Goal: Task Accomplishment & Management: Use online tool/utility

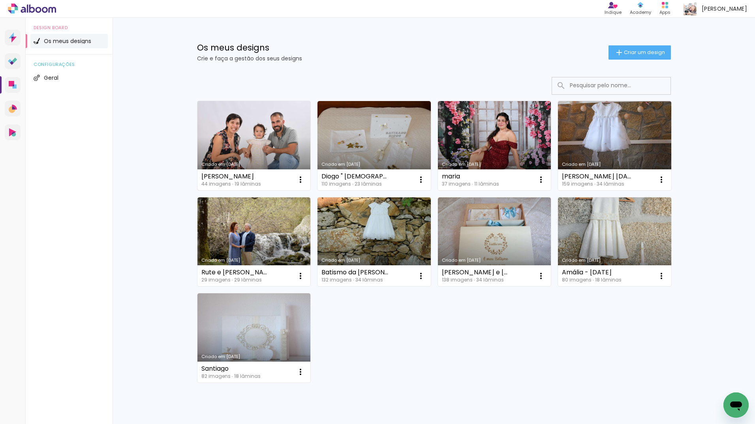
click at [237, 150] on link "Criado em [DATE]" at bounding box center [253, 145] width 113 height 89
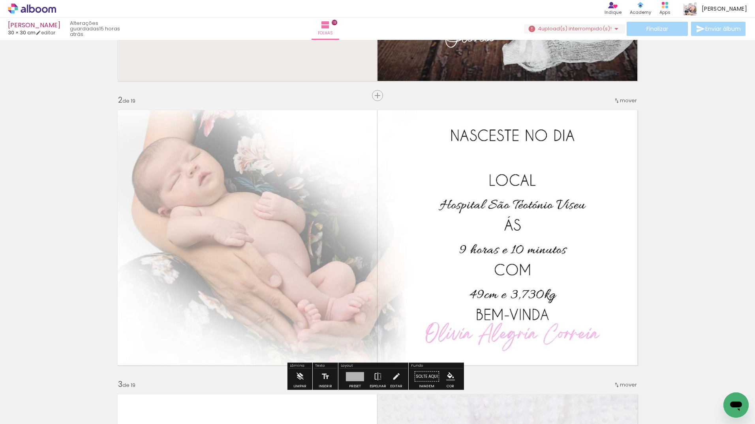
scroll to position [237, 0]
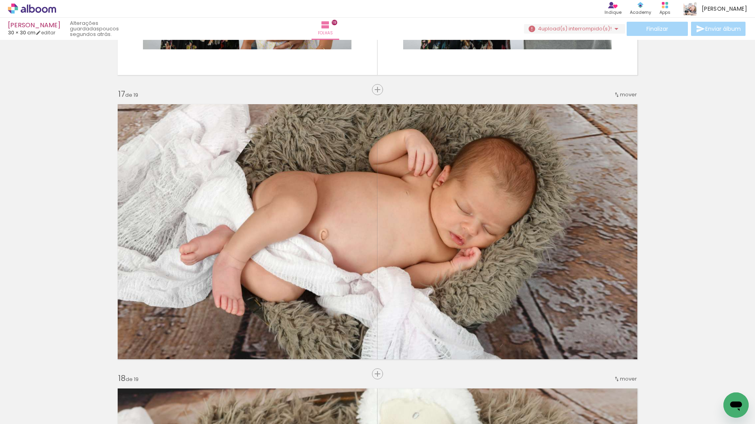
scroll to position [4460, 0]
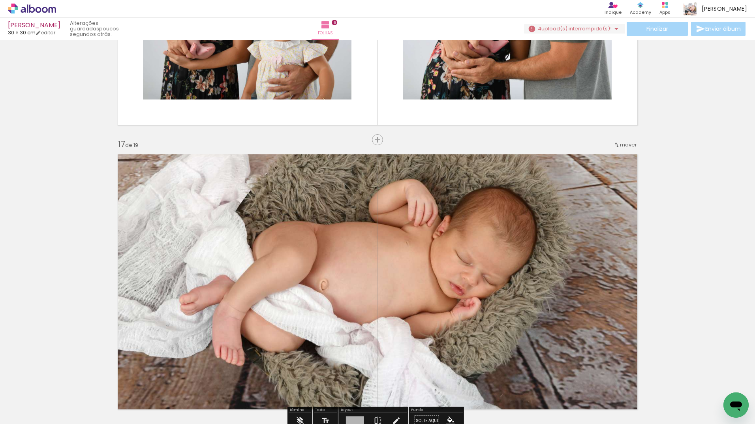
click at [503, 238] on quentale-layouter at bounding box center [377, 282] width 529 height 264
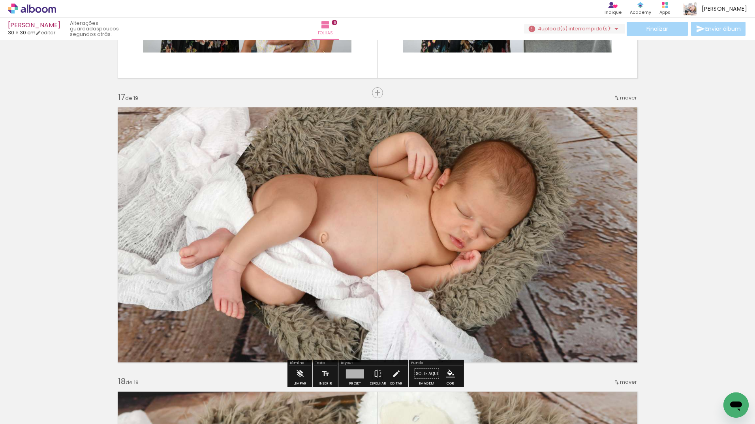
scroll to position [4618, 0]
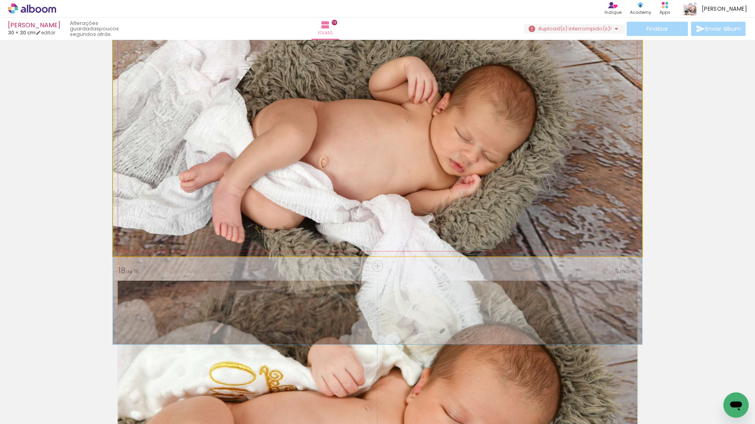
drag, startPoint x: 540, startPoint y: 145, endPoint x: 556, endPoint y: 240, distance: 96.1
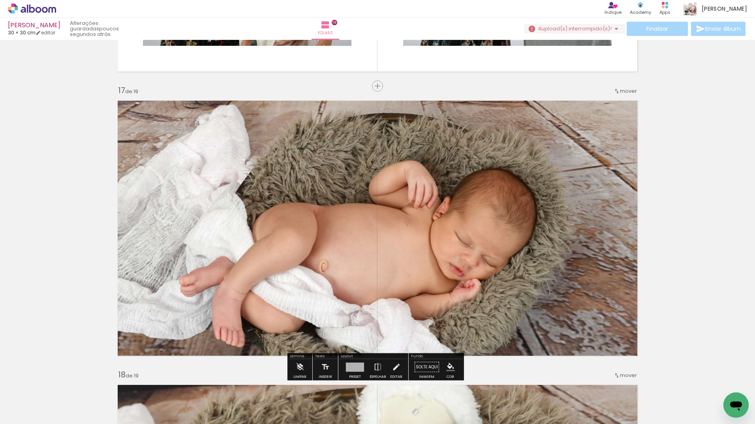
scroll to position [4499, 0]
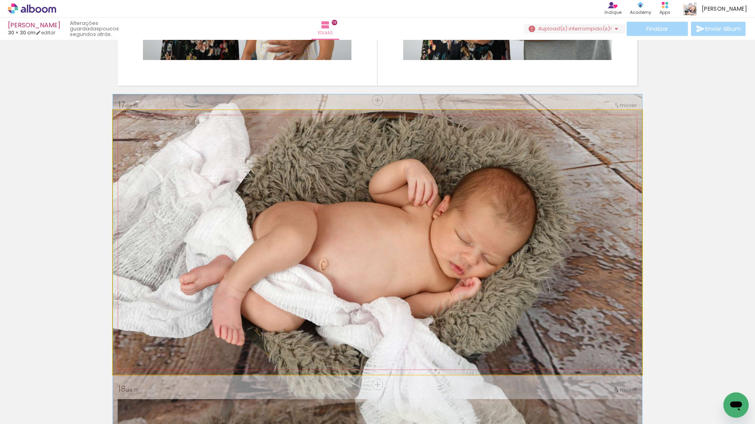
drag, startPoint x: 422, startPoint y: 267, endPoint x: 414, endPoint y: 251, distance: 17.7
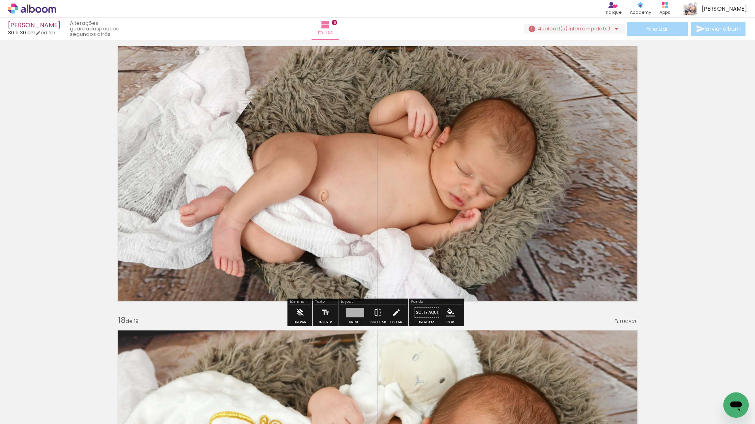
scroll to position [4578, 0]
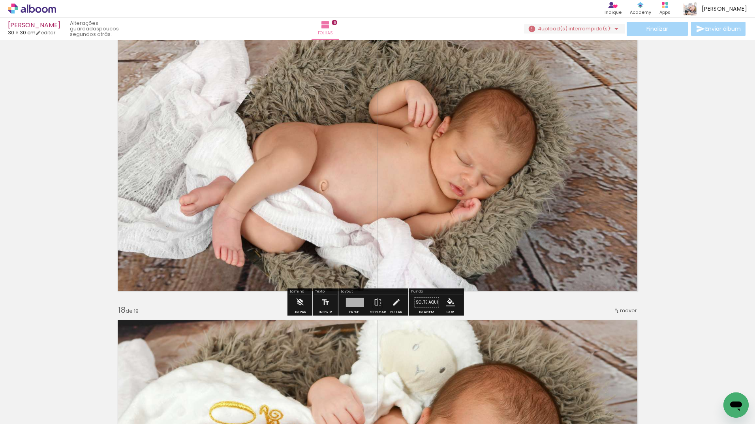
click at [501, 218] on quentale-layouter at bounding box center [377, 163] width 529 height 264
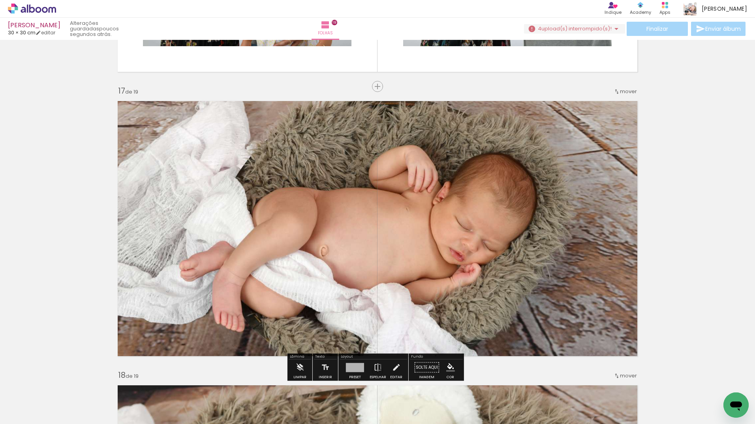
scroll to position [4499, 0]
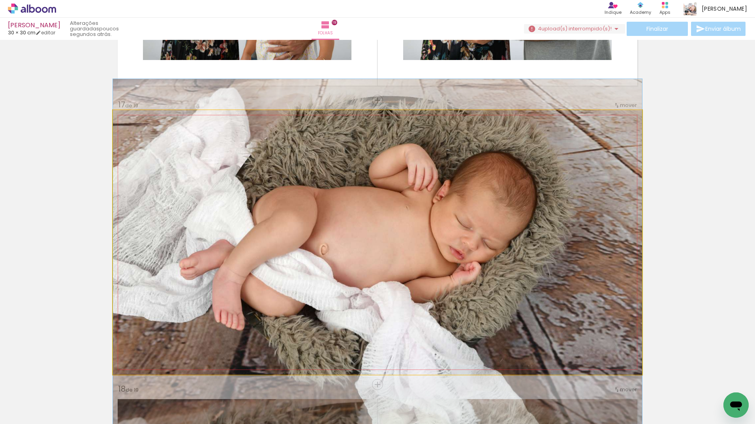
drag, startPoint x: 459, startPoint y: 266, endPoint x: 457, endPoint y: 251, distance: 15.5
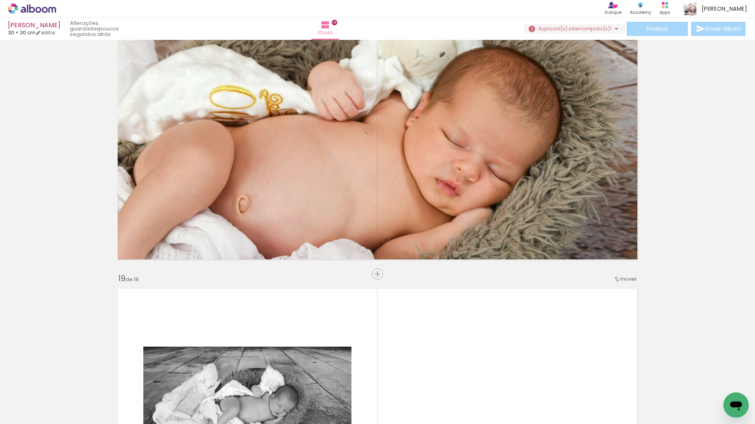
scroll to position [5091, 0]
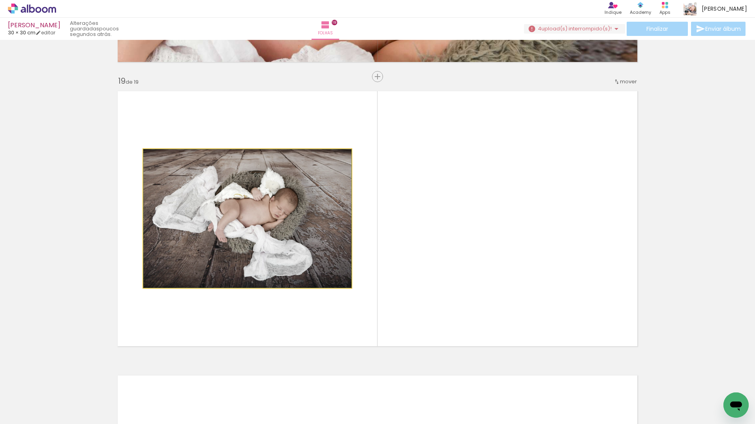
drag, startPoint x: 270, startPoint y: 187, endPoint x: 244, endPoint y: 188, distance: 26.1
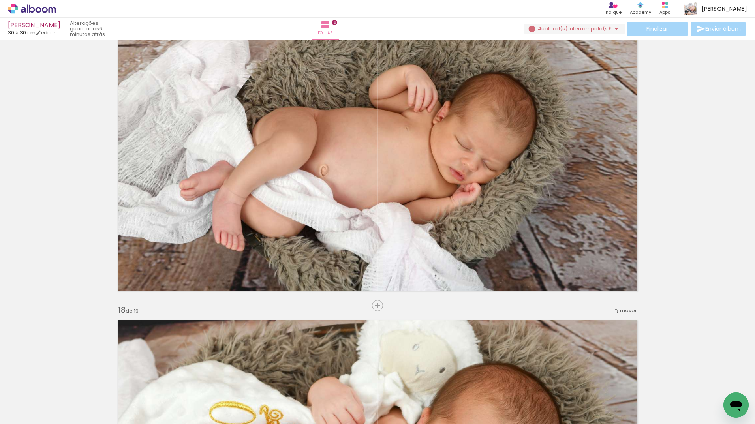
scroll to position [0, 1302]
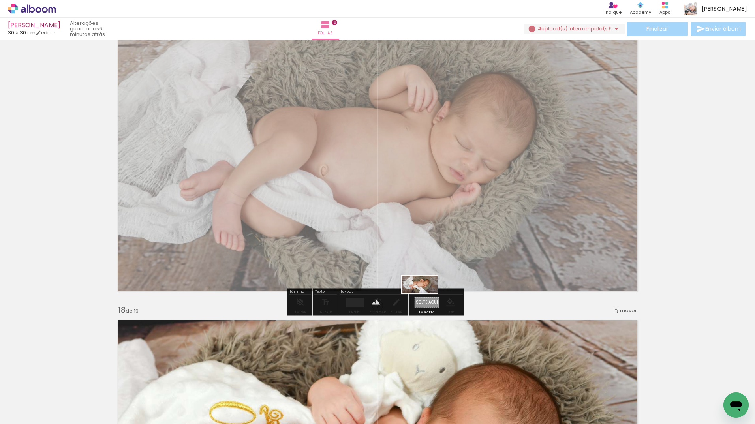
drag, startPoint x: 716, startPoint y: 394, endPoint x: 425, endPoint y: 299, distance: 306.0
click at [425, 299] on quentale-workspace at bounding box center [377, 212] width 755 height 424
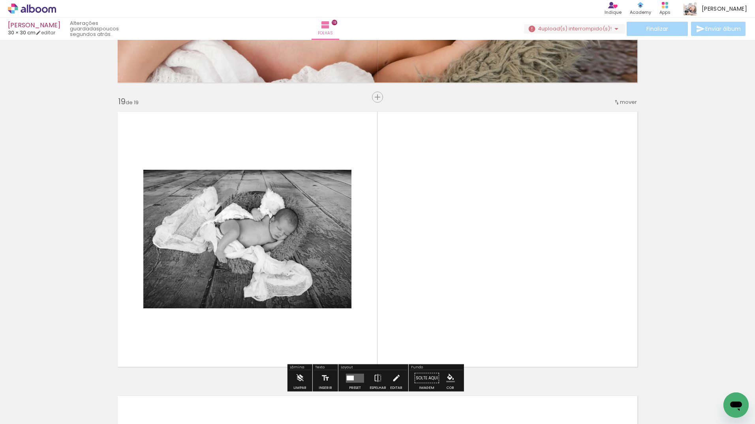
scroll to position [5087, 0]
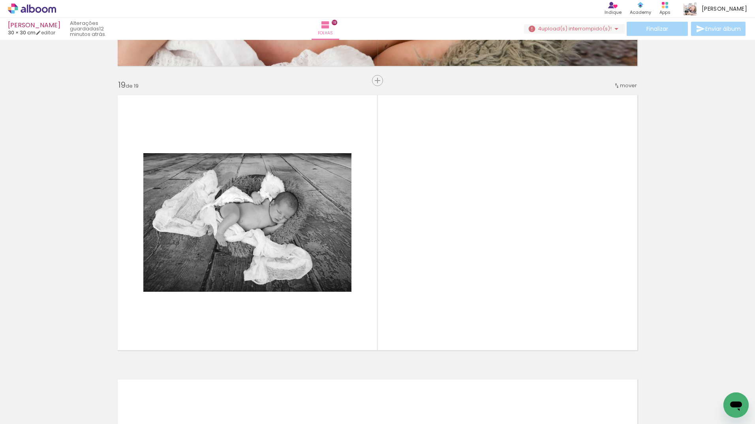
scroll to position [0, 1302]
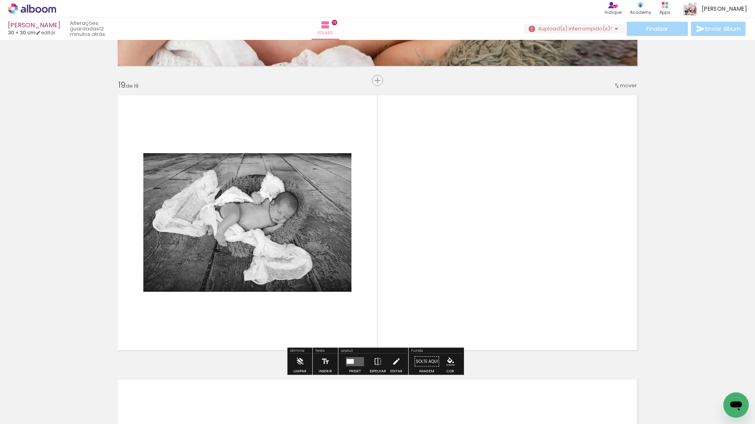
click at [37, 412] on span "Adicionar Fotos" at bounding box center [28, 413] width 24 height 9
click at [0, 0] on input "file" at bounding box center [0, 0] width 0 height 0
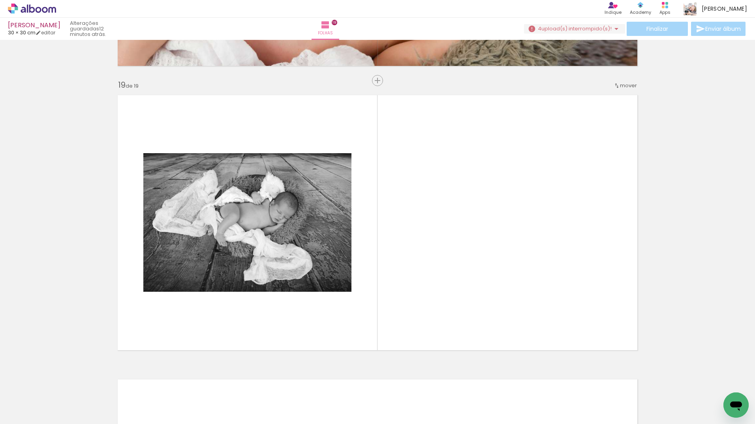
scroll to position [0, 1346]
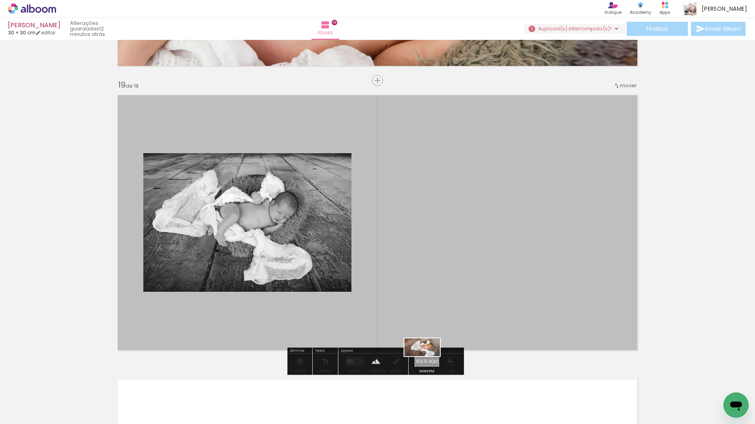
drag, startPoint x: 710, startPoint y: 399, endPoint x: 428, endPoint y: 362, distance: 285.0
click at [428, 362] on quentale-workspace at bounding box center [377, 212] width 755 height 424
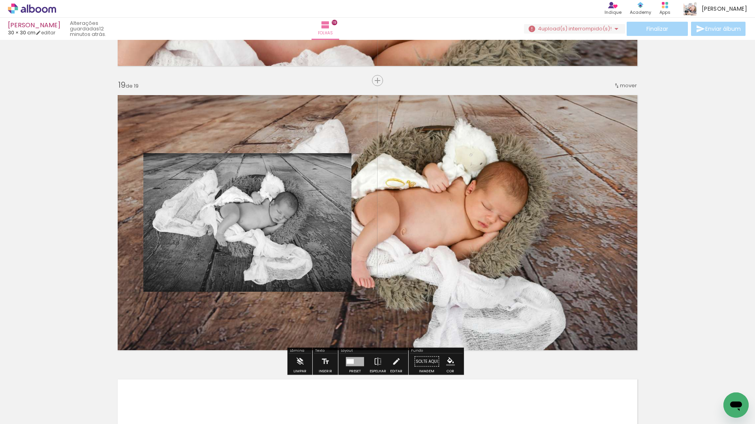
click at [360, 238] on quentale-layouter at bounding box center [377, 222] width 529 height 264
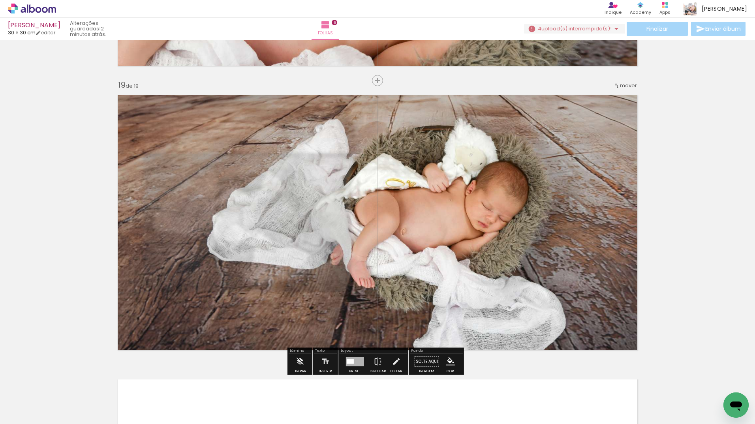
click at [323, 232] on quentale-photo at bounding box center [377, 222] width 529 height 264
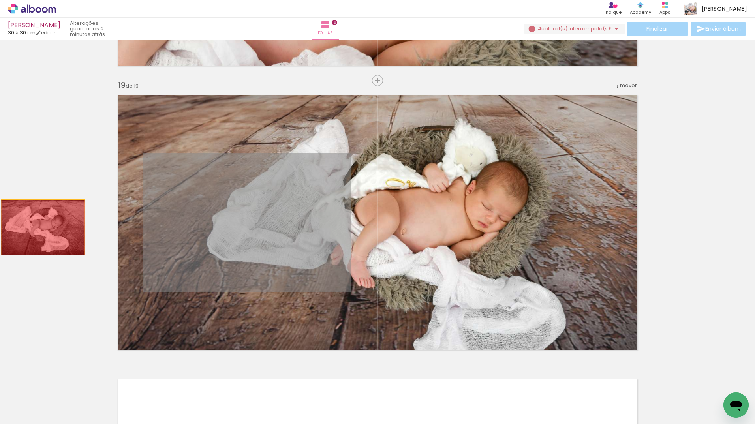
drag, startPoint x: 239, startPoint y: 181, endPoint x: 40, endPoint y: 227, distance: 204.7
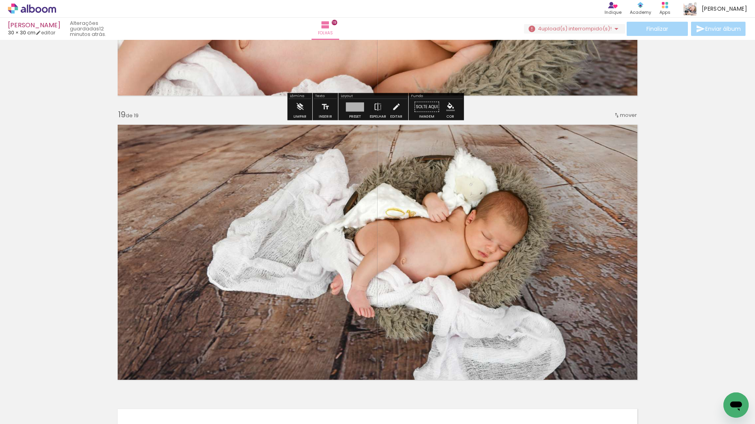
scroll to position [5087, 0]
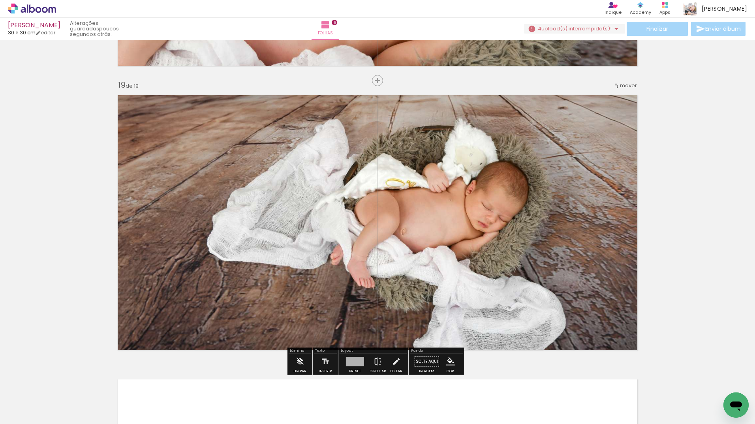
click at [417, 126] on quentale-layouter at bounding box center [377, 222] width 529 height 264
click at [0, 0] on slot "P&B" at bounding box center [0, 0] width 0 height 0
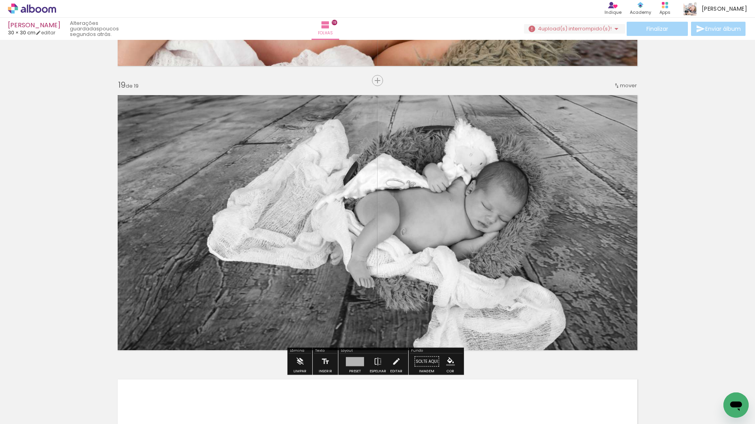
drag, startPoint x: 691, startPoint y: 236, endPoint x: 693, endPoint y: 231, distance: 5.5
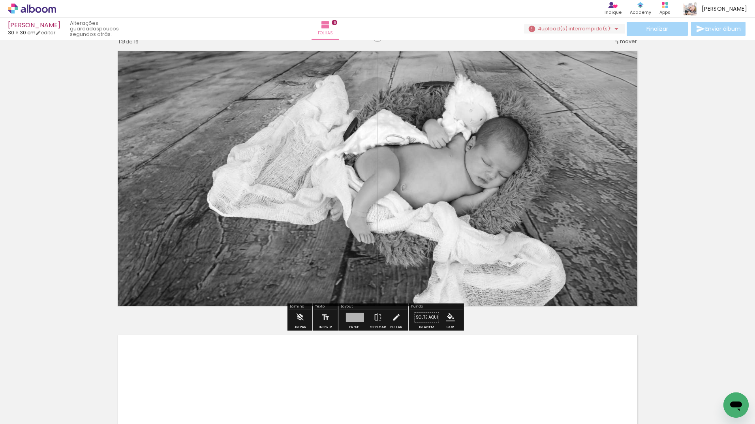
scroll to position [5127, 0]
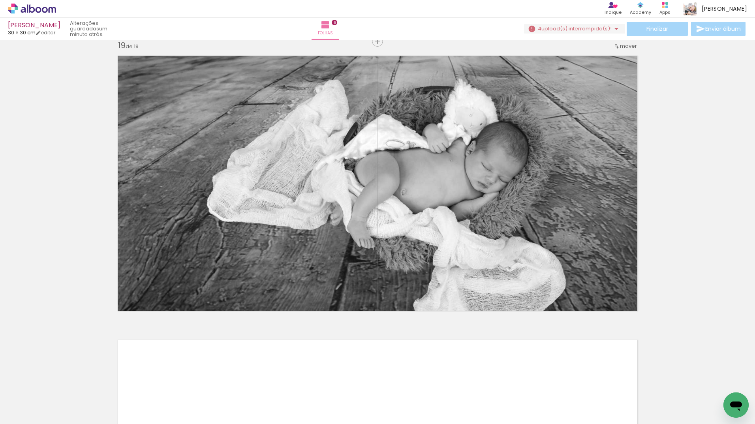
scroll to position [0, 1346]
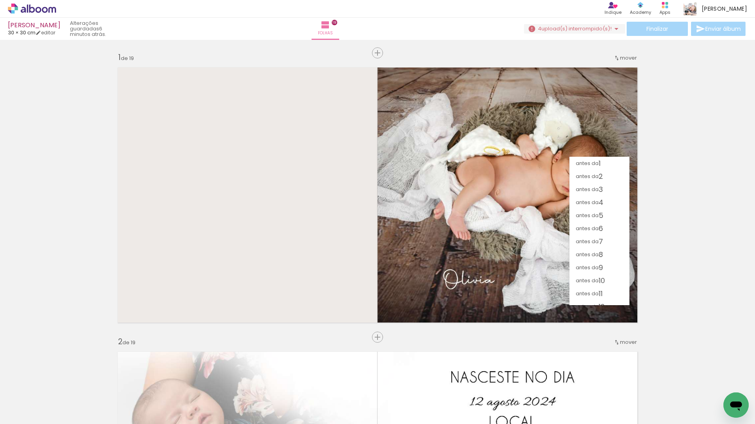
scroll to position [5009, 0]
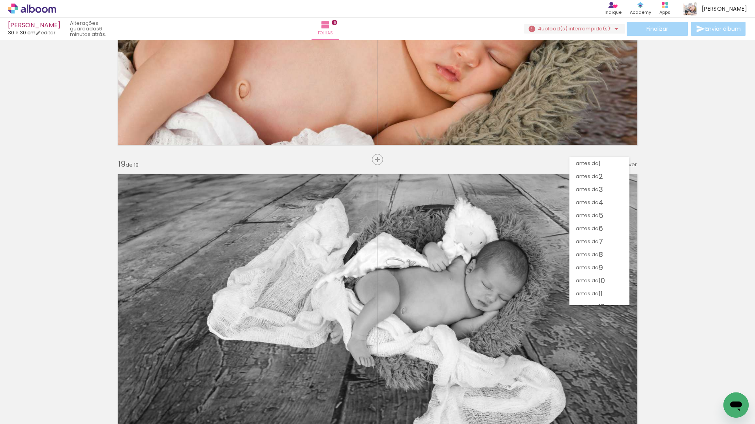
click at [598, 378] on span "18" at bounding box center [601, 384] width 6 height 13
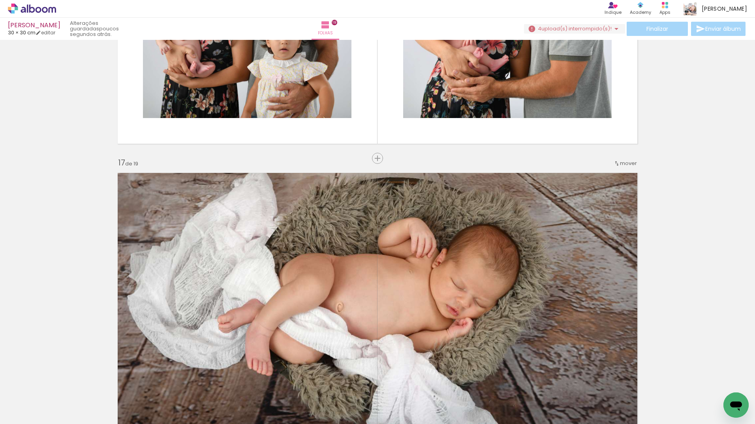
scroll to position [4429, 0]
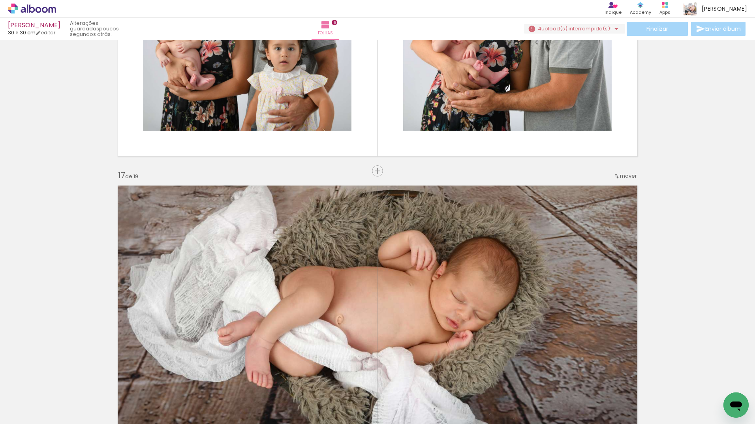
click at [628, 177] on span "mover" at bounding box center [628, 175] width 17 height 7
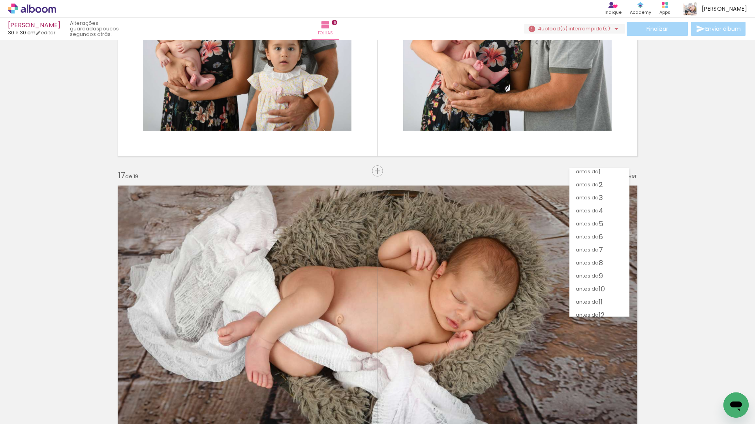
scroll to position [0, 0]
click at [589, 188] on span "antes da" at bounding box center [586, 187] width 23 height 13
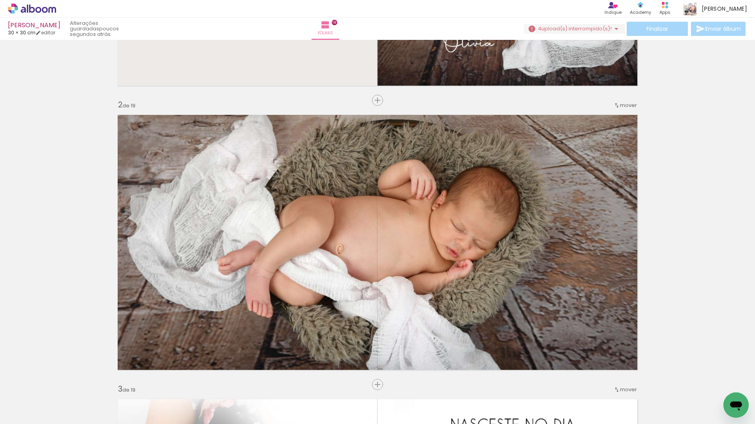
scroll to position [118, 0]
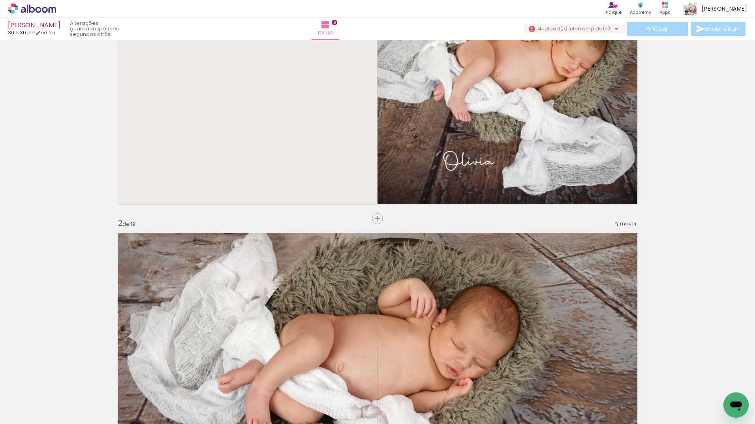
click at [621, 225] on span "mover" at bounding box center [628, 223] width 17 height 7
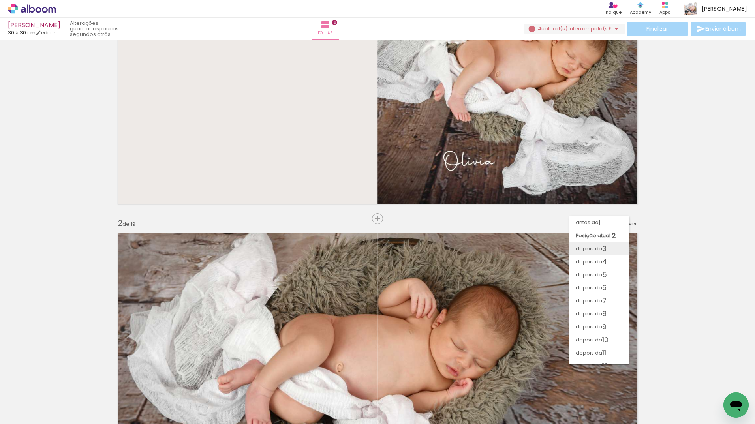
click at [607, 250] on paper-item "depois da 3" at bounding box center [599, 248] width 60 height 13
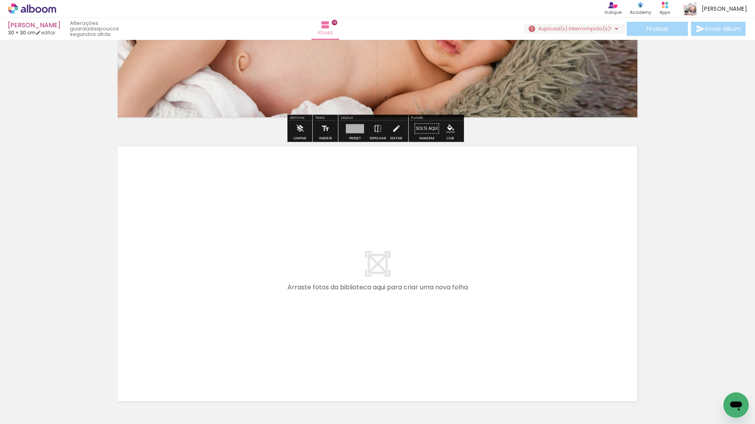
scroll to position [5380, 0]
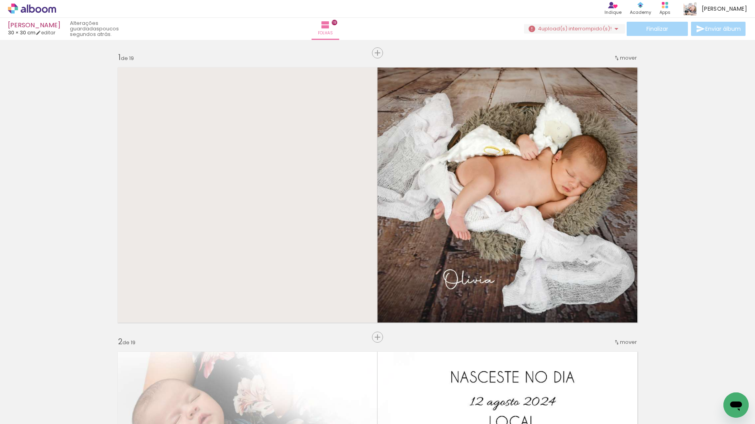
scroll to position [0, 1346]
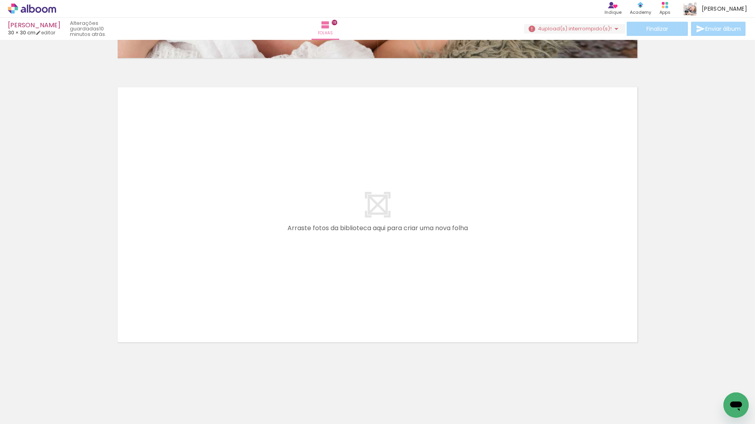
scroll to position [0, 1346]
click at [0, 0] on slot "Adicionar Fotos" at bounding box center [0, 0] width 0 height 0
click at [0, 0] on input "file" at bounding box center [0, 0] width 0 height 0
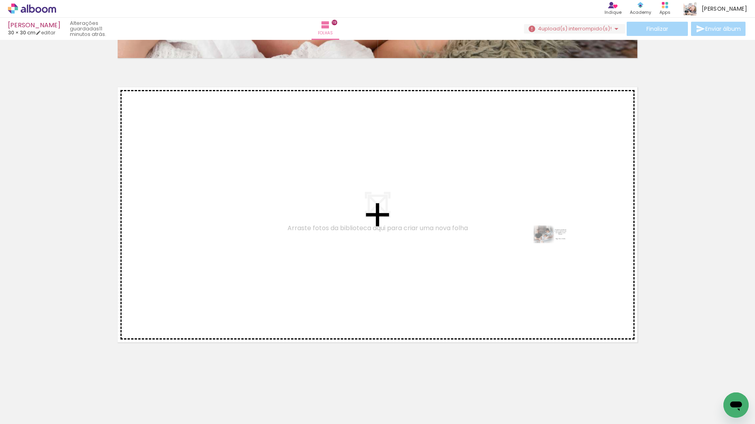
drag, startPoint x: 719, startPoint y: 399, endPoint x: 711, endPoint y: 357, distance: 43.0
click at [537, 244] on quentale-workspace at bounding box center [377, 212] width 755 height 424
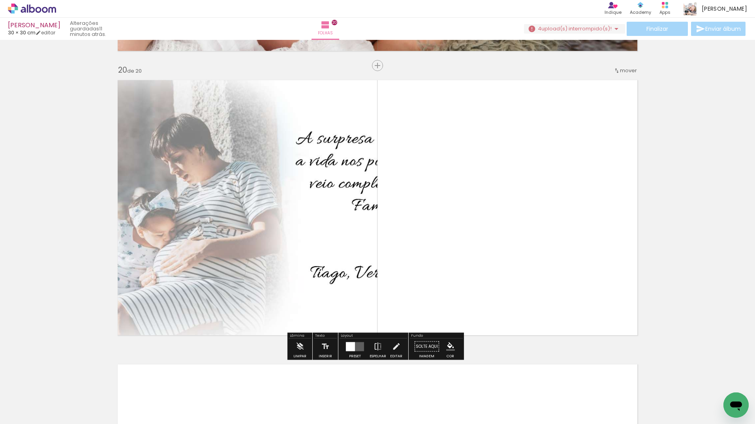
scroll to position [5387, 0]
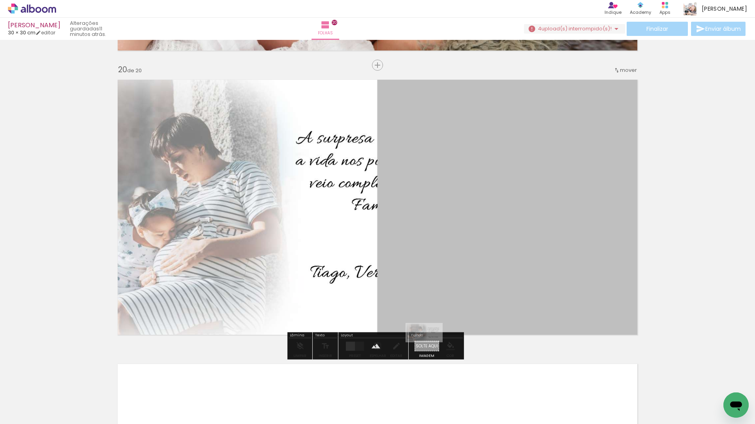
drag, startPoint x: 717, startPoint y: 395, endPoint x: 430, endPoint y: 347, distance: 290.9
click at [430, 347] on quentale-workspace at bounding box center [377, 212] width 755 height 424
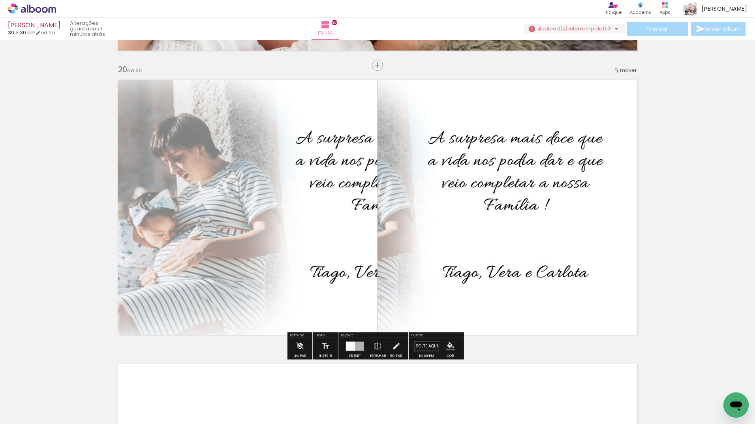
click at [358, 227] on quentale-photo at bounding box center [245, 207] width 264 height 264
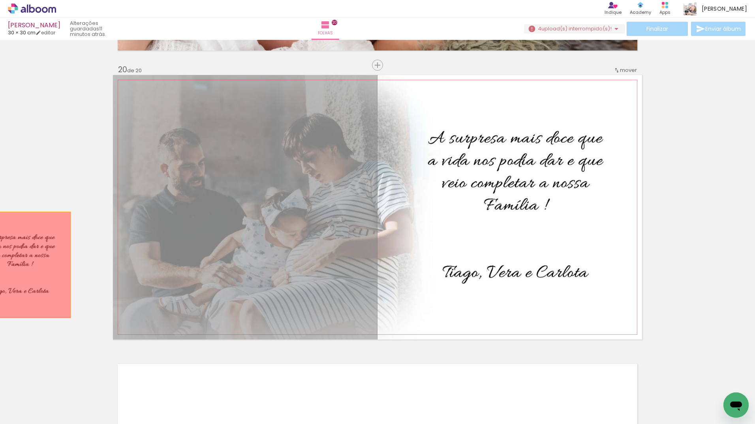
drag, startPoint x: 343, startPoint y: 226, endPoint x: 15, endPoint y: 265, distance: 330.7
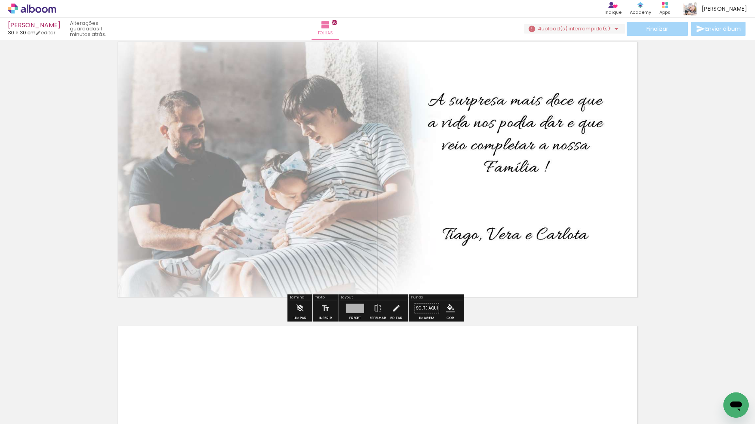
scroll to position [5505, 0]
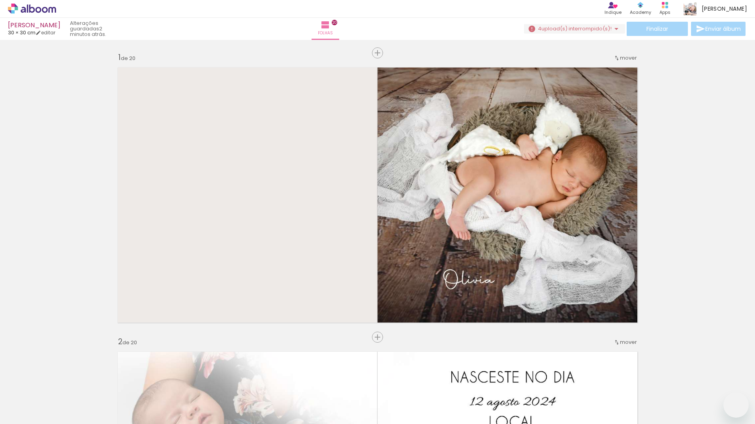
click at [30, 414] on span "Adicionar Fotos" at bounding box center [28, 413] width 24 height 9
click at [0, 0] on input "file" at bounding box center [0, 0] width 0 height 0
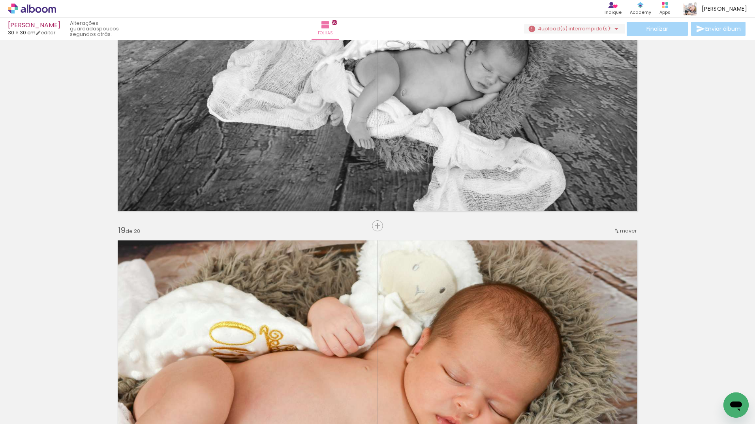
scroll to position [4714, 0]
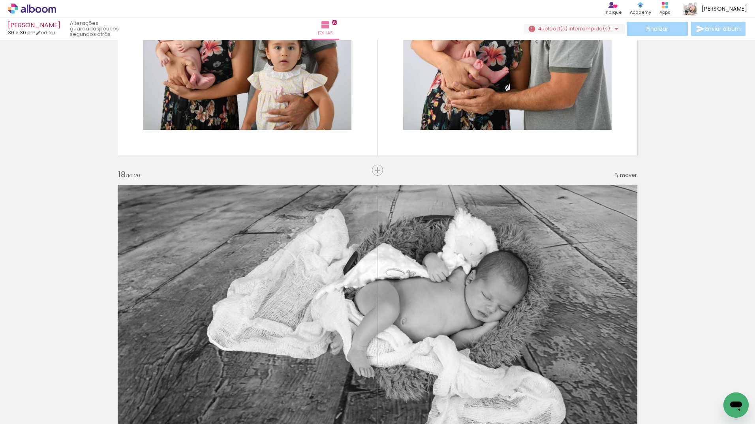
click at [625, 175] on span "mover" at bounding box center [628, 174] width 17 height 7
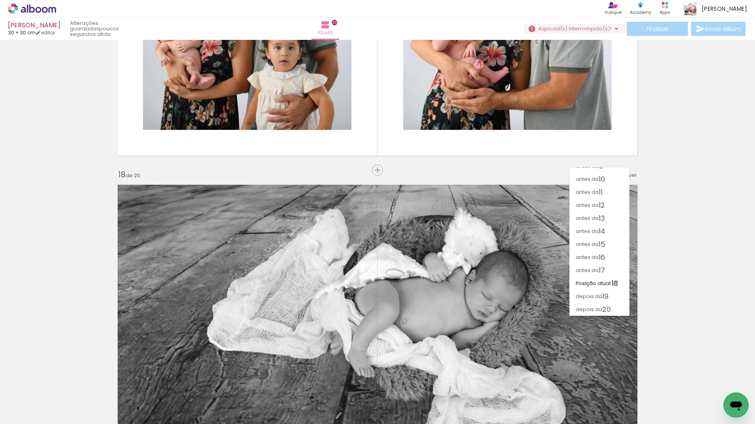
scroll to position [112, 0]
click at [600, 233] on span "14" at bounding box center [601, 231] width 7 height 13
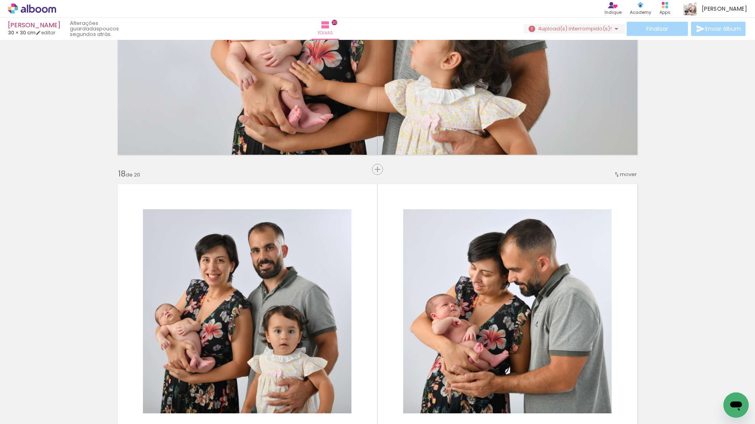
scroll to position [4708, 0]
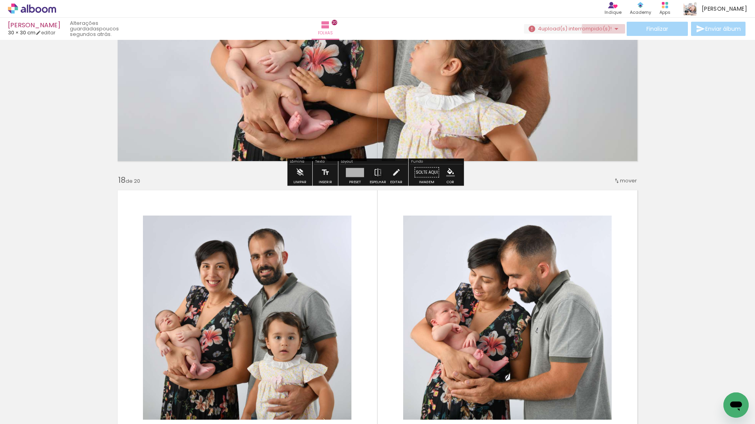
click at [611, 29] on iron-icon at bounding box center [615, 28] width 9 height 9
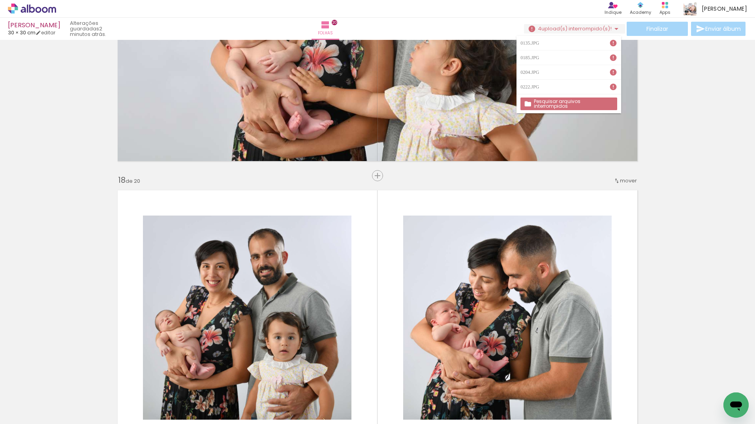
scroll to position [0, 1390]
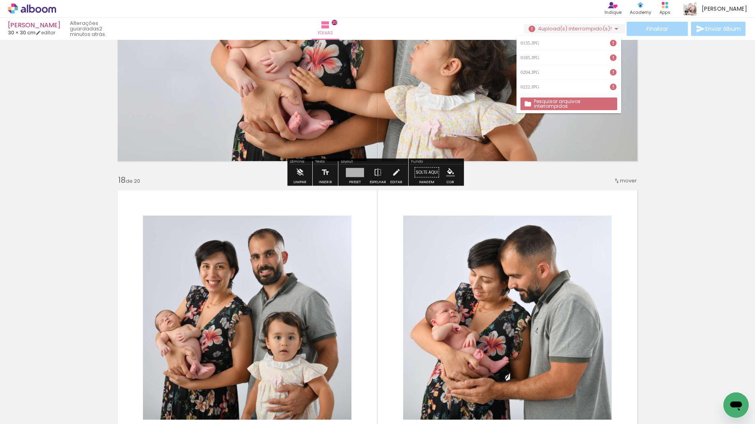
click at [0, 0] on slot "Pesquisar arquivos interrompidos" at bounding box center [0, 0] width 0 height 0
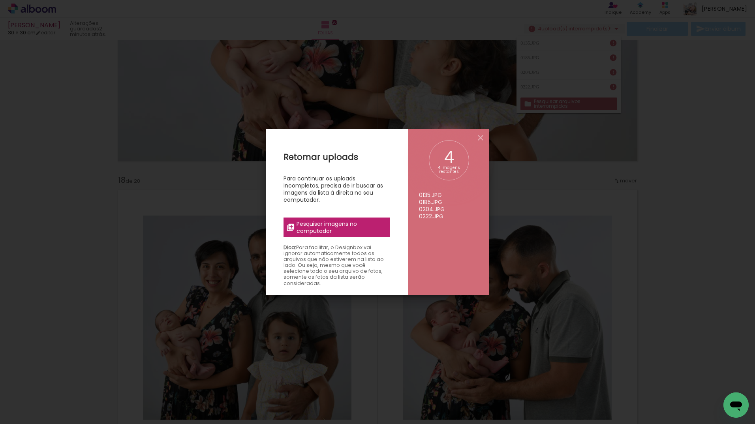
click at [319, 230] on span "Pesquisar imagens no computador" at bounding box center [340, 227] width 89 height 14
click at [0, 0] on input "file" at bounding box center [0, 0] width 0 height 0
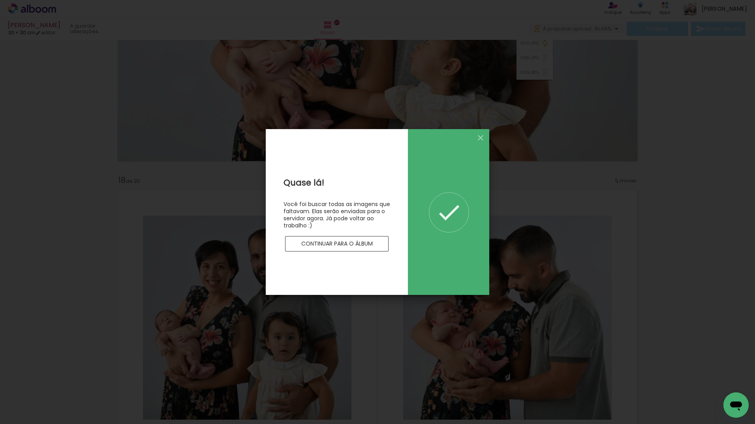
scroll to position [0, 0]
click at [0, 0] on slot "Continuar para o álbum" at bounding box center [0, 0] width 0 height 0
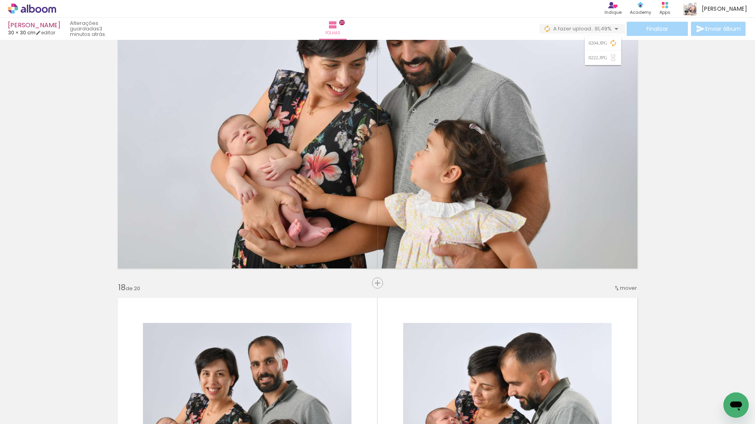
scroll to position [4590, 0]
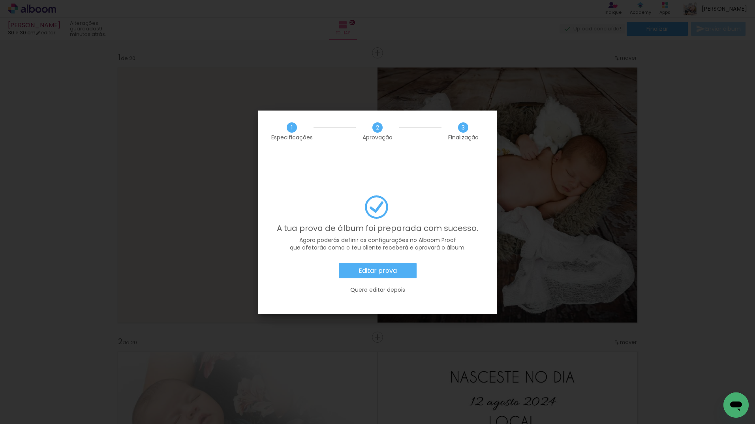
scroll to position [0, 1390]
click at [0, 0] on slot "Editar prova" at bounding box center [0, 0] width 0 height 0
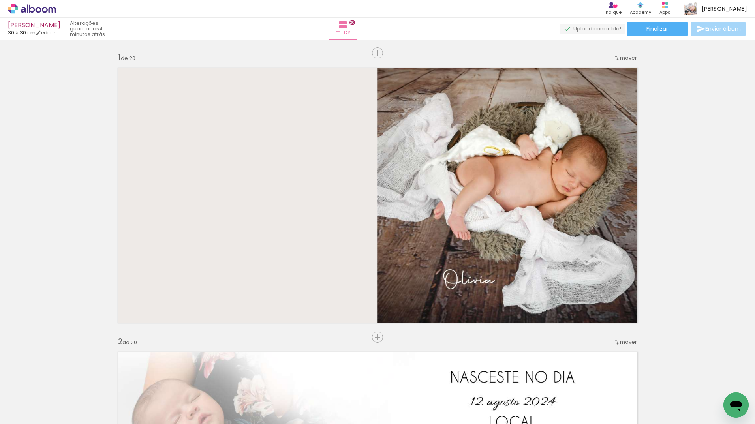
scroll to position [0, 1390]
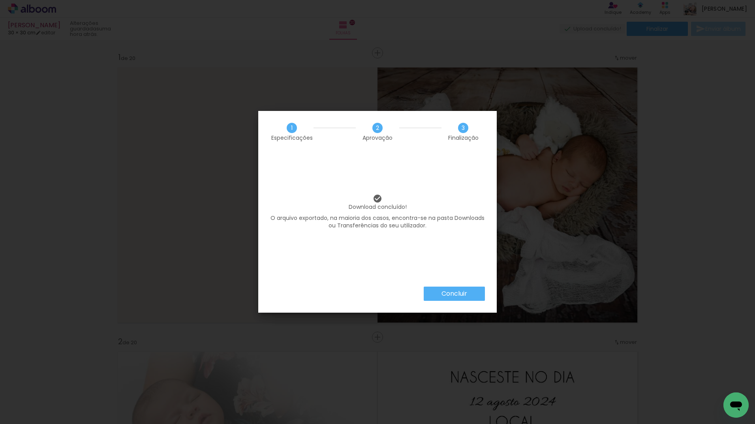
scroll to position [0, 1390]
click at [0, 0] on slot "Concluir" at bounding box center [0, 0] width 0 height 0
